Goal: Register for event/course

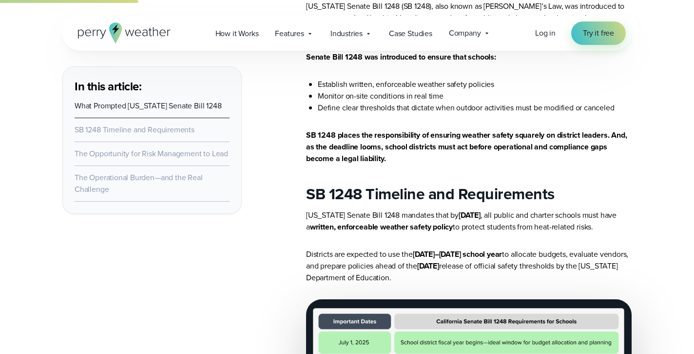
scroll to position [693, 0]
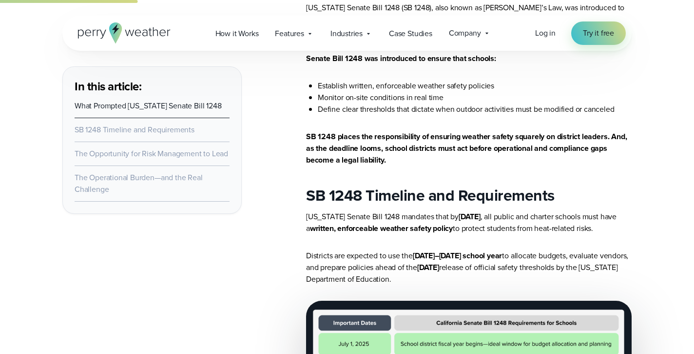
click at [168, 31] on icon at bounding box center [168, 33] width 3 height 6
